Goal: Information Seeking & Learning: Find specific fact

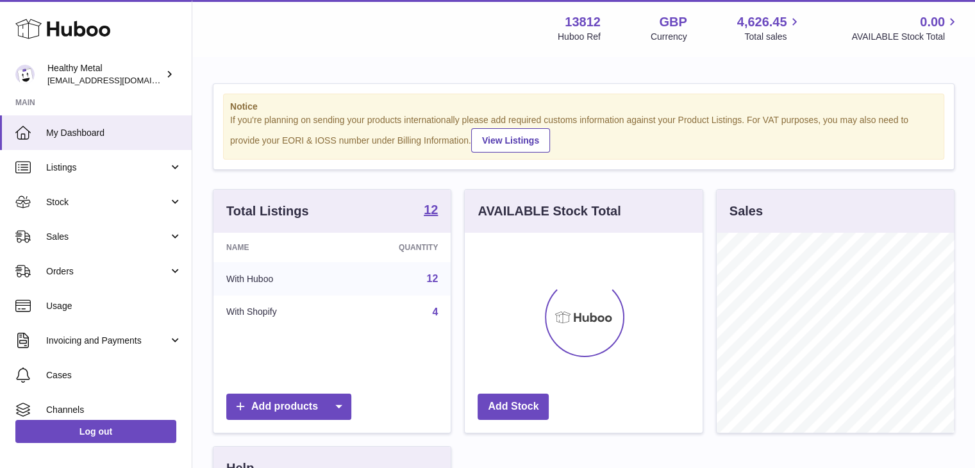
scroll to position [200, 238]
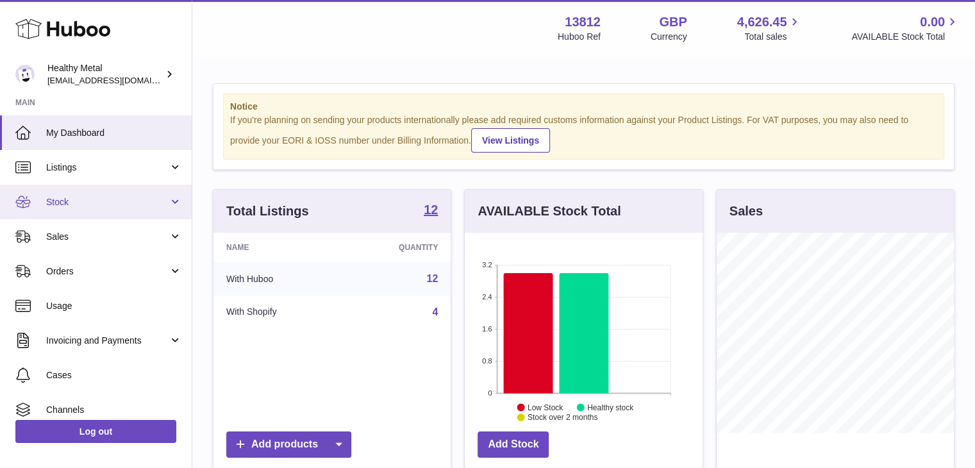
click at [104, 210] on link "Stock" at bounding box center [96, 202] width 192 height 35
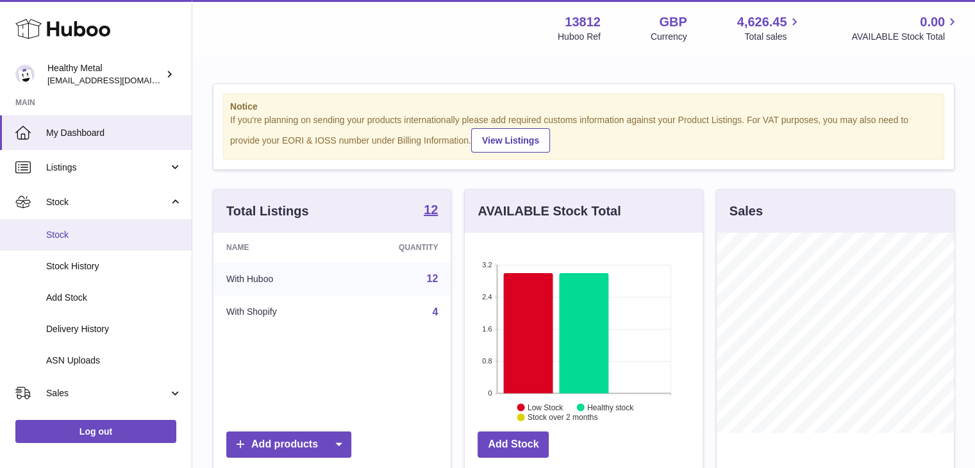
click at [108, 233] on span "Stock" at bounding box center [114, 235] width 136 height 12
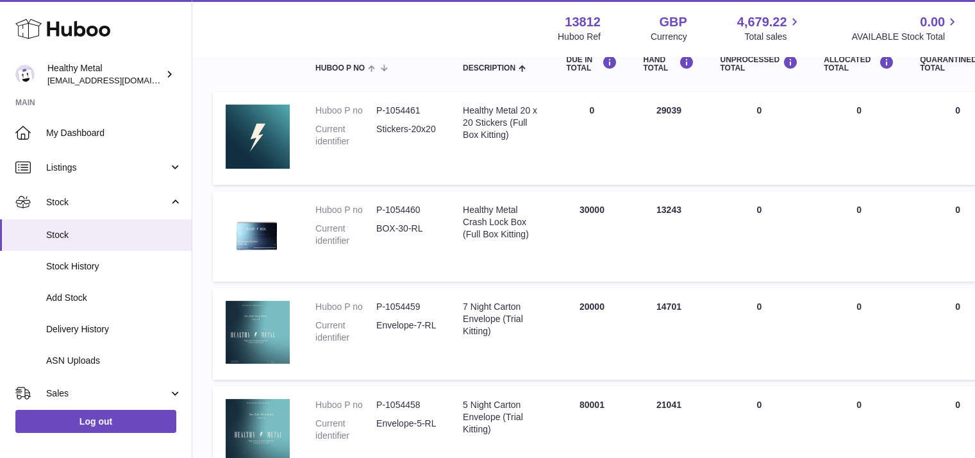
scroll to position [164, 0]
click at [400, 406] on dd "P-1054458" at bounding box center [406, 404] width 61 height 12
copy dd "1054458"
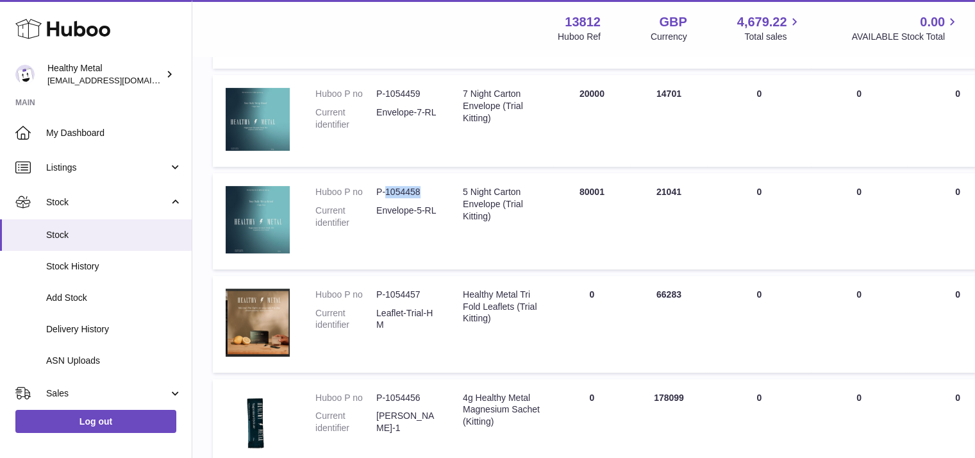
scroll to position [377, 0]
click at [403, 289] on dd "P-1054457" at bounding box center [406, 294] width 61 height 12
copy dd "1054457"
